Goal: Task Accomplishment & Management: Manage account settings

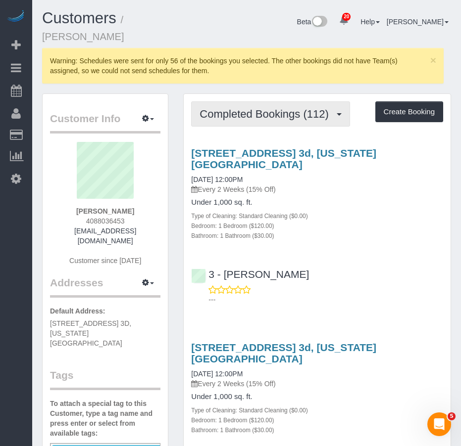
click at [229, 117] on span "Completed Bookings (112)" at bounding box center [266, 114] width 134 height 12
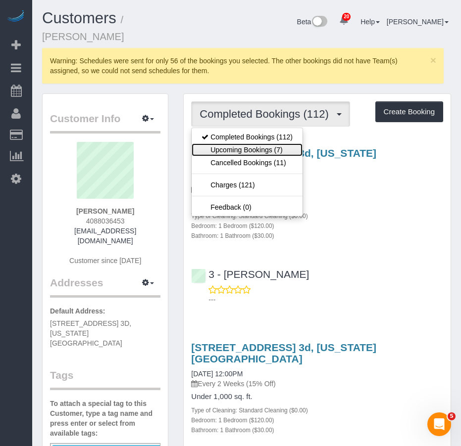
click at [232, 151] on link "Upcoming Bookings (7)" at bounding box center [247, 150] width 111 height 13
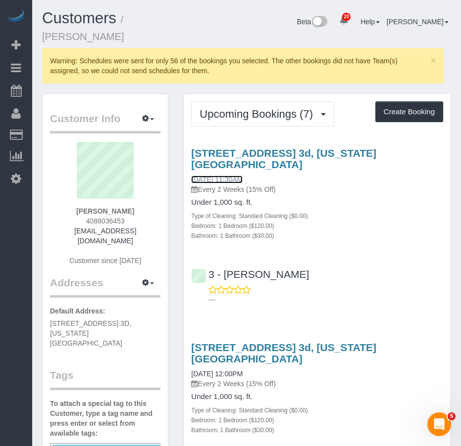
drag, startPoint x: 221, startPoint y: 168, endPoint x: 223, endPoint y: 252, distance: 84.2
click at [221, 176] on link "[DATE] 11:30AM" at bounding box center [216, 180] width 51 height 8
click at [214, 176] on link "[DATE] 11:30AM" at bounding box center [216, 180] width 51 height 8
click at [188, 37] on h1 "Customers / Michael Donaldson" at bounding box center [123, 27] width 162 height 34
click at [433, 61] on span "×" at bounding box center [433, 59] width 6 height 11
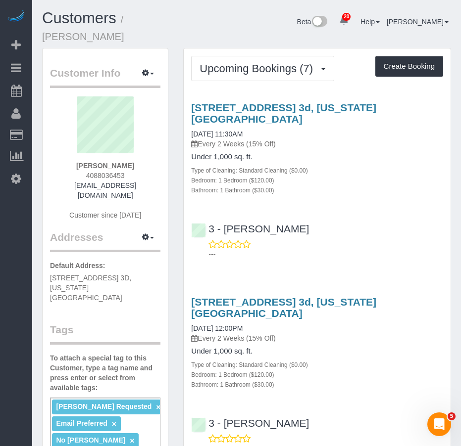
click at [198, 37] on h1 "Customers / Michael Donaldson" at bounding box center [123, 27] width 162 height 34
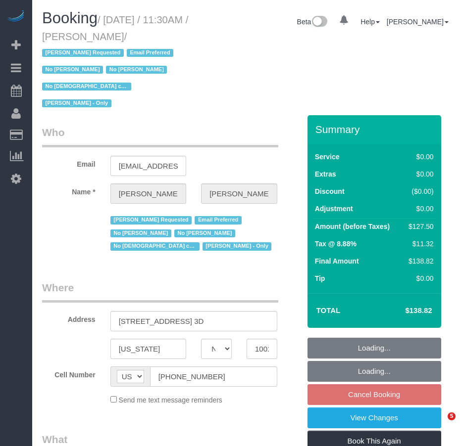
select select "NY"
select select "object:822"
select select "number:89"
select select "number:90"
select select "number:15"
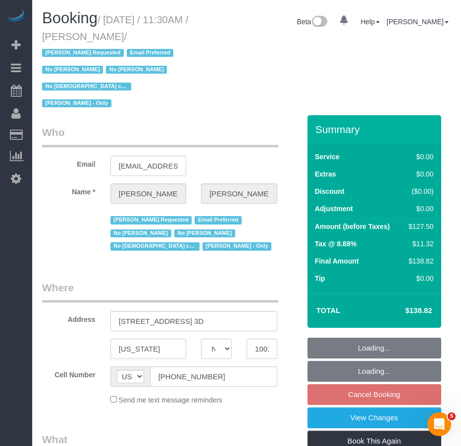
select select "number:5"
select select "number:21"
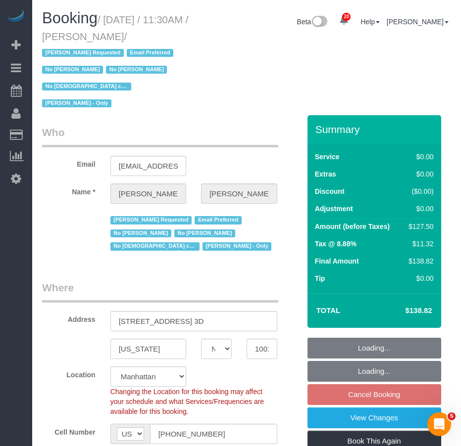
select select "object:1155"
select select "1"
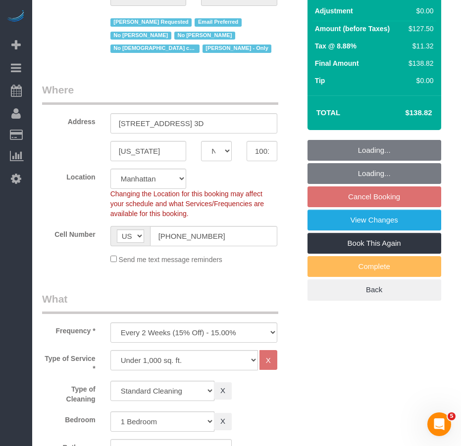
select select "string:stripe-pm_1GCVxt4VGloSiKo72hEl1Oq0"
select select "1"
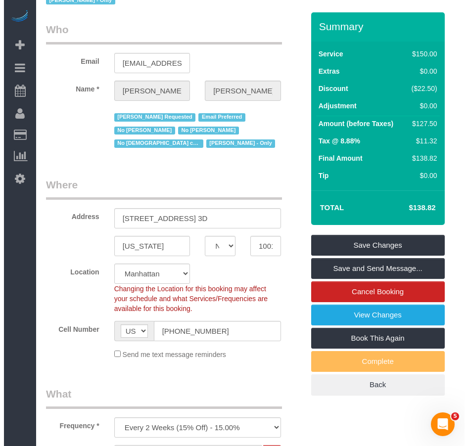
scroll to position [49, 0]
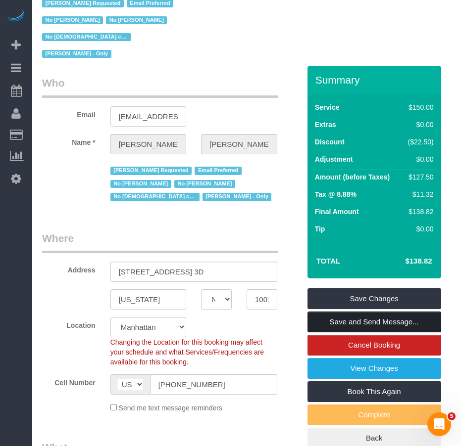
click at [334, 312] on link "Save and Send Message..." at bounding box center [374, 322] width 134 height 21
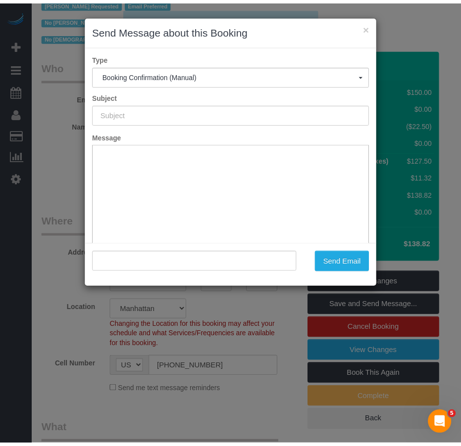
scroll to position [0, 0]
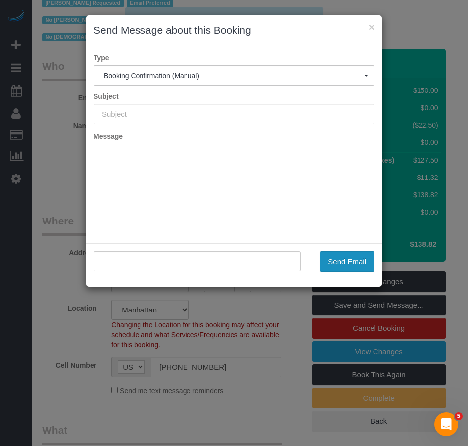
type input "Cleaning Confirmed for [DATE] 11:30am"
type input ""[PERSON_NAME]" <[EMAIL_ADDRESS][DOMAIN_NAME]>"
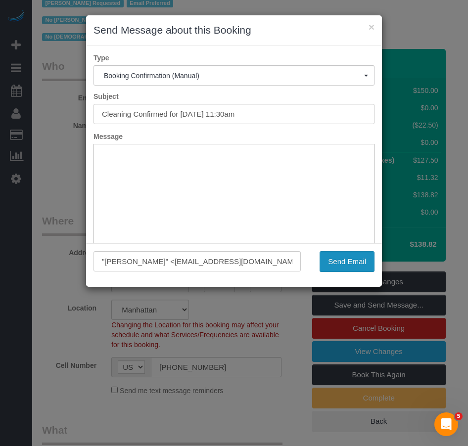
click at [340, 262] on button "Send Email" at bounding box center [347, 261] width 55 height 21
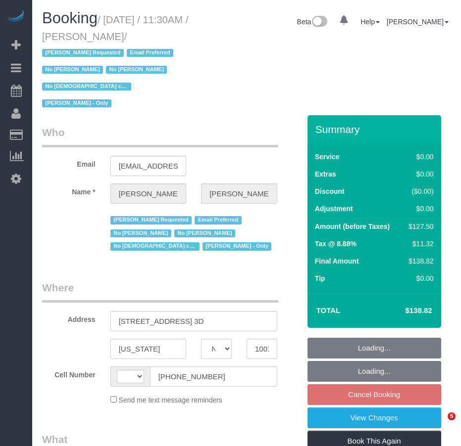
select select "NY"
select select "string:[GEOGRAPHIC_DATA]"
select select "string:stripe-pm_1GCVxt4VGloSiKo72hEl1Oq0"
select select "1"
select select "number:89"
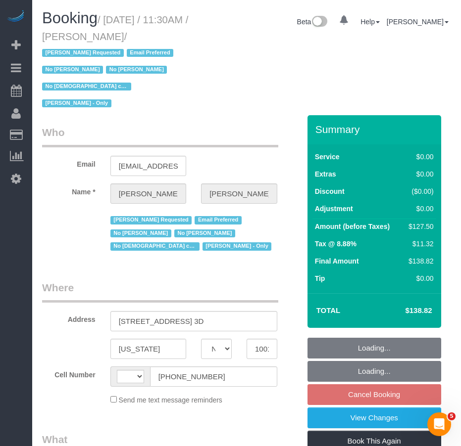
select select "number:90"
select select "number:15"
select select "number:5"
select select "number:21"
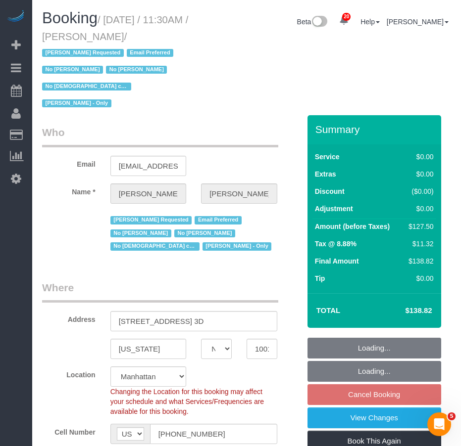
select select "object:1616"
select select "1"
